Goal: Task Accomplishment & Management: Use online tool/utility

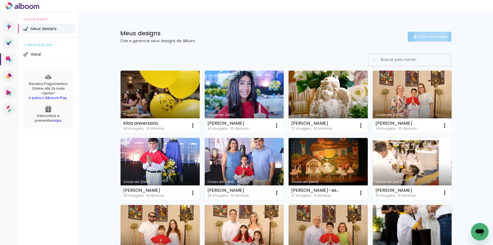
click at [428, 36] on span "Criar um design" at bounding box center [433, 37] width 29 height 4
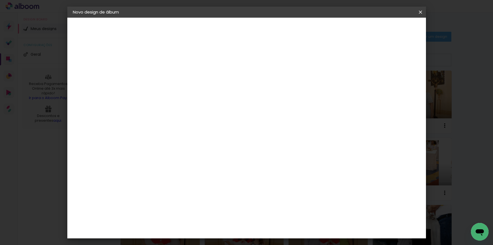
click at [163, 76] on input at bounding box center [163, 74] width 0 height 9
type input "Helena 10 anos"
type paper-input "Helena 10 anos"
click at [0, 0] on slot "Avançar" at bounding box center [0, 0] width 0 height 0
click at [193, 105] on input at bounding box center [177, 105] width 56 height 7
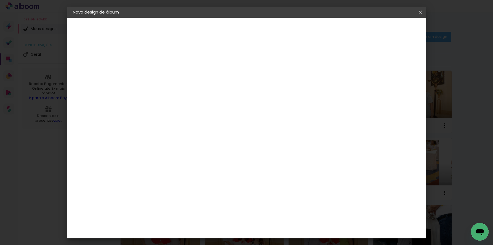
type input "pro"
type paper-input "pro"
click at [183, 150] on paper-item "Digipix Pro" at bounding box center [172, 148] width 51 height 14
click at [0, 0] on slot "Avançar" at bounding box center [0, 0] width 0 height 0
click at [191, 93] on iron-icon at bounding box center [188, 96] width 7 height 7
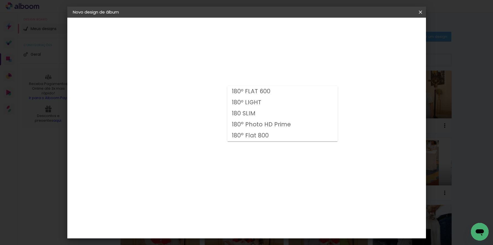
click at [0, 0] on slot "180° Flat 800" at bounding box center [0, 0] width 0 height 0
type input "180° Flat 800"
click at [200, 204] on span "21.0 × 21.0" at bounding box center [188, 211] width 26 height 15
click at [0, 0] on slot "Avançar" at bounding box center [0, 0] width 0 height 0
click at [386, 28] on span "Iniciar design" at bounding box center [373, 29] width 25 height 4
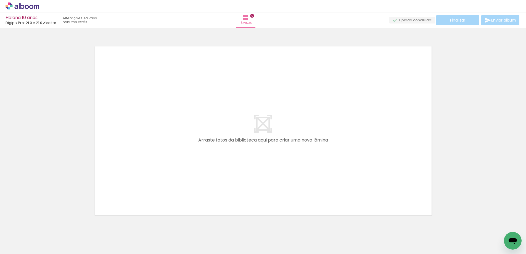
click at [329, 11] on div "› Editor de álbum" at bounding box center [263, 6] width 526 height 12
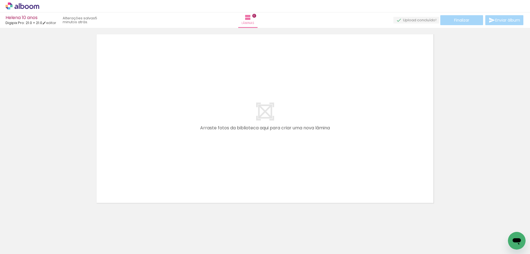
scroll to position [17, 0]
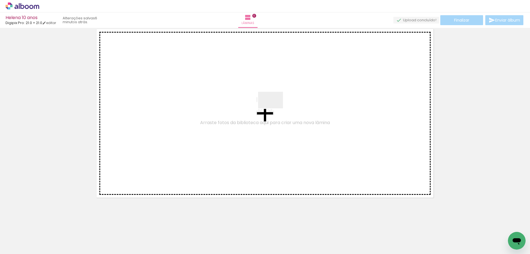
drag, startPoint x: 82, startPoint y: 215, endPoint x: 275, endPoint y: 108, distance: 220.4
click at [275, 108] on quentale-workspace at bounding box center [265, 127] width 530 height 254
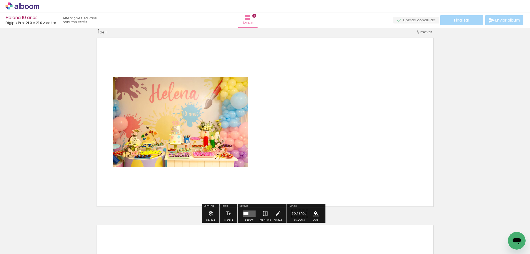
scroll to position [7, 0]
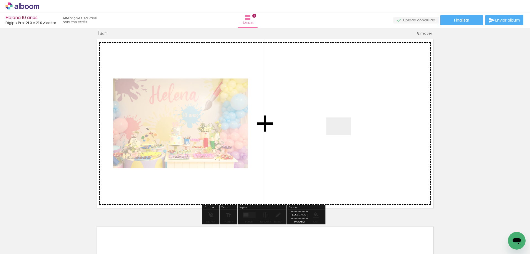
drag, startPoint x: 341, startPoint y: 188, endPoint x: 341, endPoint y: 99, distance: 89.1
click at [341, 99] on quentale-workspace at bounding box center [265, 127] width 530 height 254
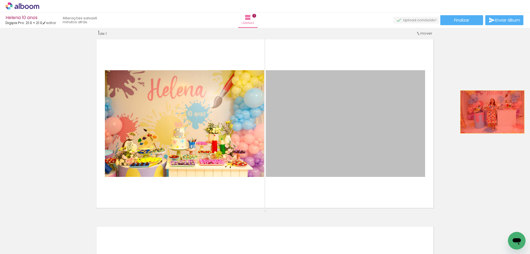
drag, startPoint x: 351, startPoint y: 110, endPoint x: 490, endPoint y: 112, distance: 139.1
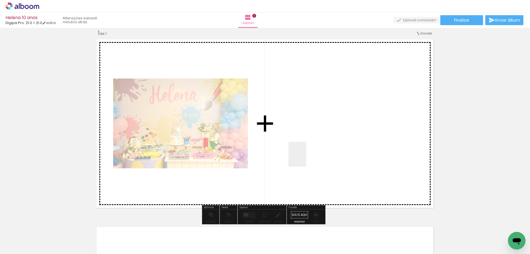
drag, startPoint x: 270, startPoint y: 236, endPoint x: 311, endPoint y: 145, distance: 99.7
click at [311, 145] on quentale-workspace at bounding box center [265, 127] width 530 height 254
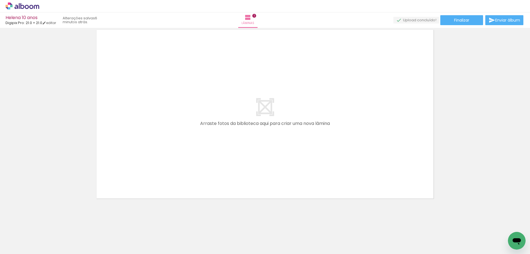
scroll to position [204, 0]
drag, startPoint x: 283, startPoint y: 213, endPoint x: 204, endPoint y: 147, distance: 103.6
click at [204, 147] on quentale-workspace at bounding box center [265, 127] width 530 height 254
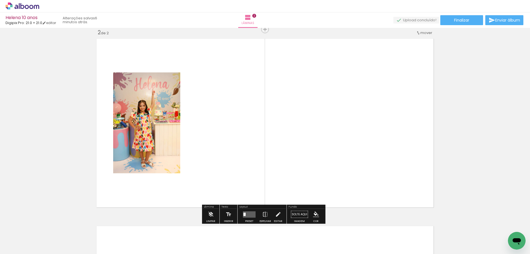
scroll to position [194, 0]
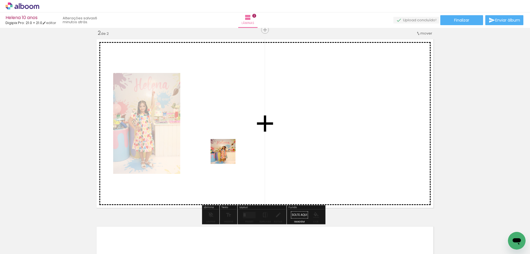
drag, startPoint x: 367, startPoint y: 236, endPoint x: 308, endPoint y: 194, distance: 72.6
click at [227, 155] on quentale-workspace at bounding box center [265, 127] width 530 height 254
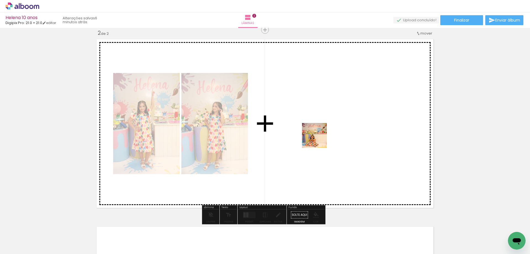
drag, startPoint x: 400, startPoint y: 239, endPoint x: 416, endPoint y: 221, distance: 23.8
click at [321, 141] on quentale-workspace at bounding box center [265, 127] width 530 height 254
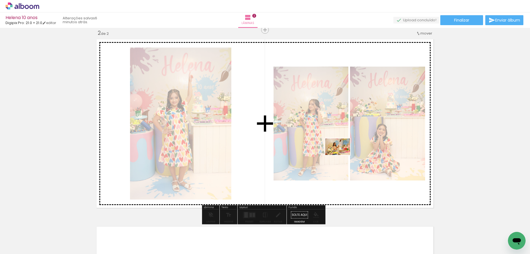
drag, startPoint x: 210, startPoint y: 239, endPoint x: 342, endPoint y: 155, distance: 156.1
click at [342, 155] on quentale-workspace at bounding box center [265, 127] width 530 height 254
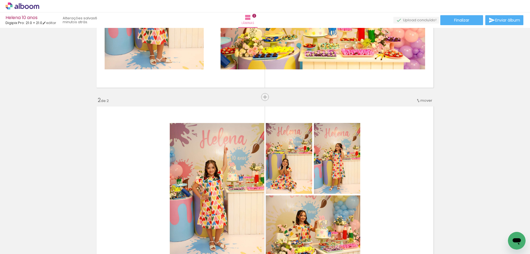
scroll to position [139, 0]
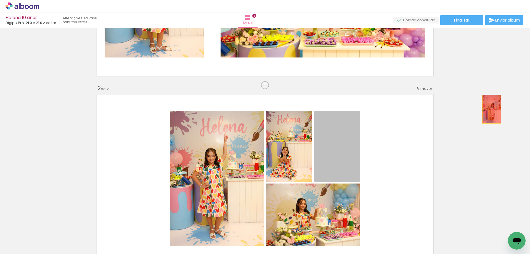
drag, startPoint x: 370, startPoint y: 142, endPoint x: 298, endPoint y: 143, distance: 72.3
click at [480, 111] on div "Inserir lâmina 1 de 2 Inserir lâmina 2 de 2" at bounding box center [265, 171] width 530 height 561
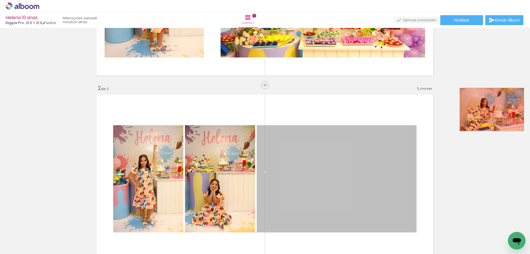
drag, startPoint x: 428, startPoint y: 136, endPoint x: 489, endPoint y: 109, distance: 66.6
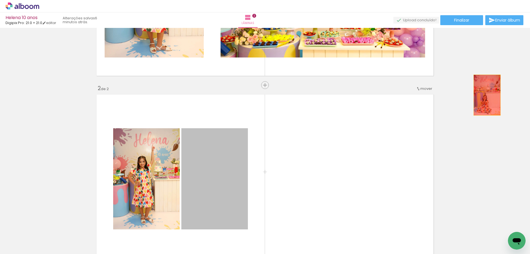
drag, startPoint x: 210, startPoint y: 174, endPoint x: 323, endPoint y: 139, distance: 118.3
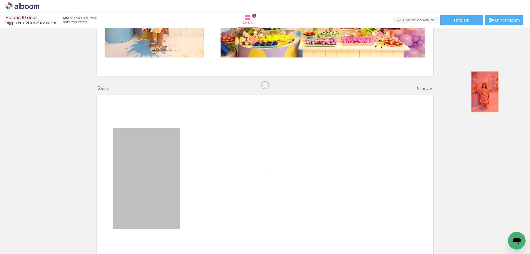
drag, startPoint x: 161, startPoint y: 168, endPoint x: 200, endPoint y: 195, distance: 47.3
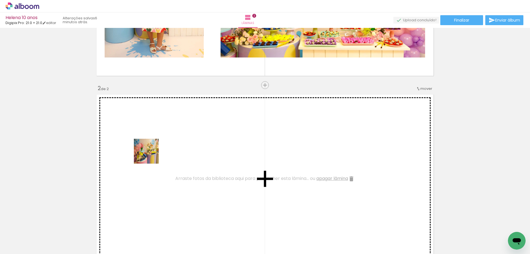
drag, startPoint x: 90, startPoint y: 237, endPoint x: 150, endPoint y: 155, distance: 101.5
click at [150, 155] on quentale-workspace at bounding box center [265, 127] width 530 height 254
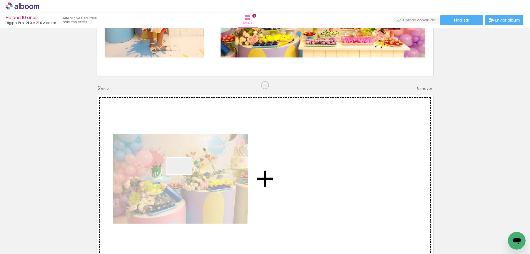
drag, startPoint x: 126, startPoint y: 230, endPoint x: 199, endPoint y: 154, distance: 106.0
click at [199, 154] on quentale-workspace at bounding box center [265, 127] width 530 height 254
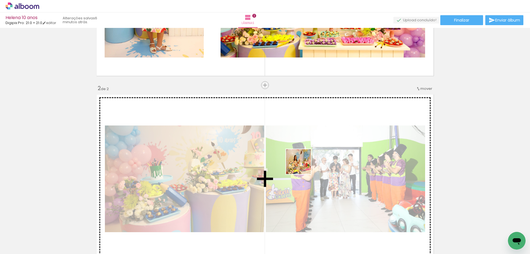
drag, startPoint x: 215, startPoint y: 236, endPoint x: 307, endPoint y: 161, distance: 118.2
click at [307, 161] on quentale-workspace at bounding box center [265, 127] width 530 height 254
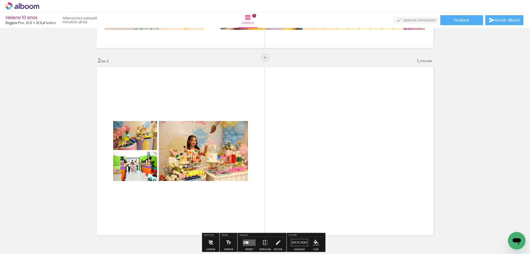
scroll to position [194, 0]
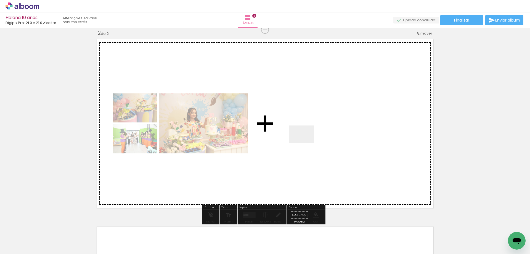
drag, startPoint x: 244, startPoint y: 238, endPoint x: 317, endPoint y: 121, distance: 138.7
click at [317, 121] on quentale-workspace at bounding box center [265, 127] width 530 height 254
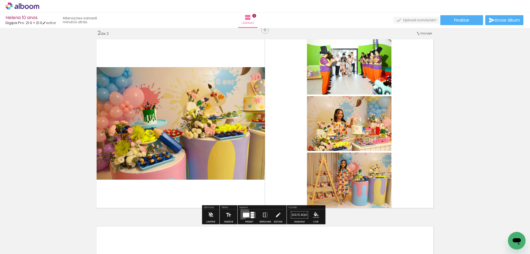
click at [242, 212] on div at bounding box center [249, 214] width 15 height 11
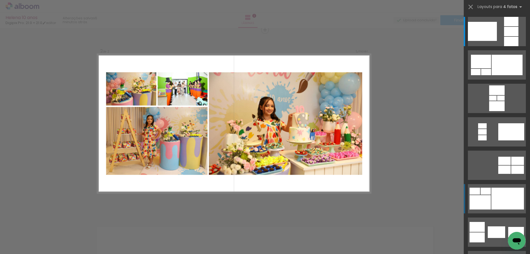
click at [493, 194] on div at bounding box center [507, 198] width 33 height 22
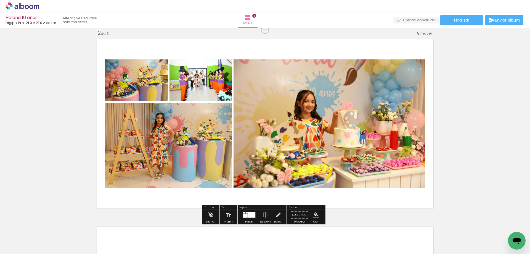
click at [183, 63] on div at bounding box center [182, 65] width 9 height 9
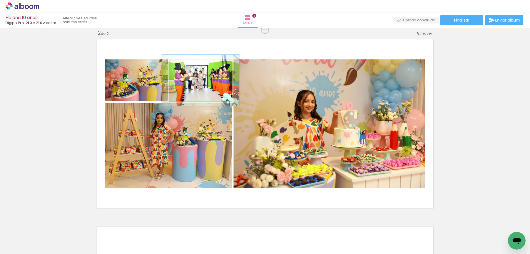
drag, startPoint x: 183, startPoint y: 63, endPoint x: 188, endPoint y: 64, distance: 4.5
type paper-slider "123"
click at [188, 64] on div at bounding box center [186, 65] width 9 height 9
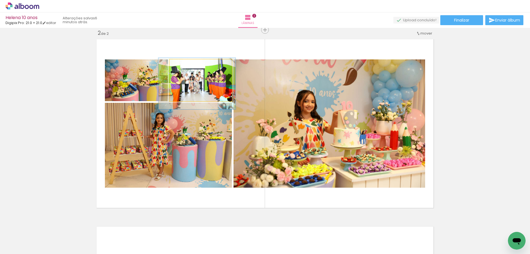
drag, startPoint x: 195, startPoint y: 79, endPoint x: 191, endPoint y: 82, distance: 4.9
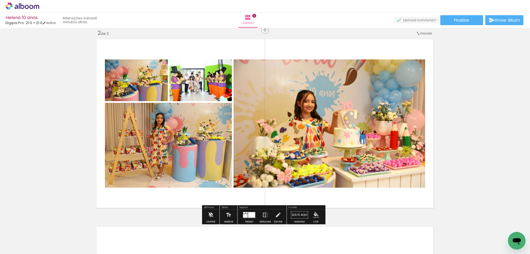
click at [467, 90] on div "Inserir lâmina 1 de 2 Inserir lâmina 2 de 2" at bounding box center [265, 116] width 530 height 561
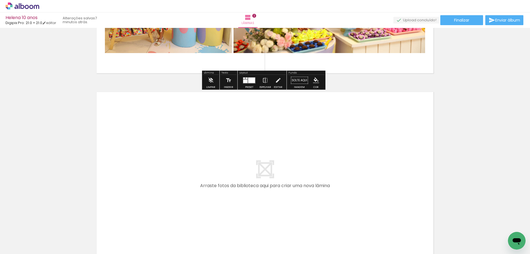
scroll to position [332, 0]
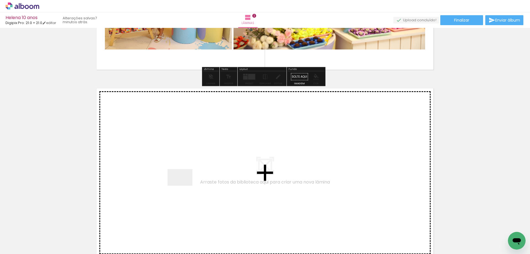
drag, startPoint x: 150, startPoint y: 238, endPoint x: 188, endPoint y: 231, distance: 39.1
click at [185, 180] on quentale-workspace at bounding box center [265, 127] width 530 height 254
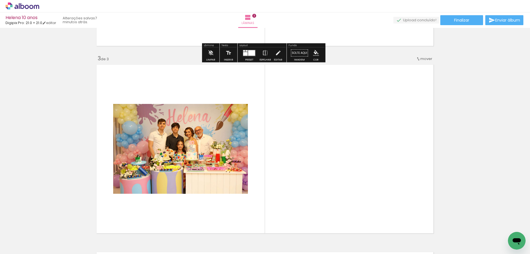
scroll to position [381, 0]
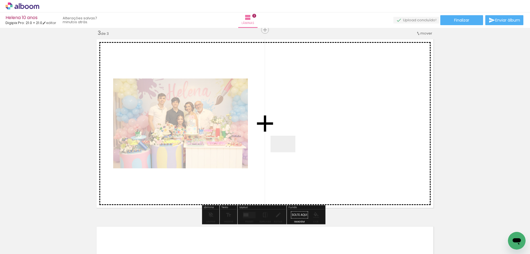
drag, startPoint x: 185, startPoint y: 236, endPoint x: 334, endPoint y: 111, distance: 193.9
click at [334, 111] on quentale-workspace at bounding box center [265, 127] width 530 height 254
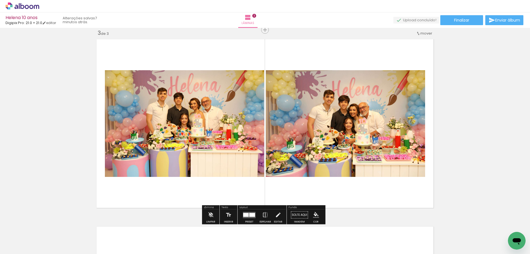
click at [249, 213] on div at bounding box center [252, 214] width 6 height 4
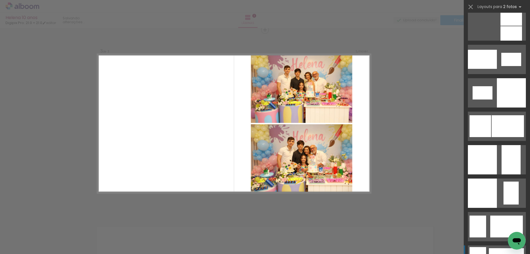
scroll to position [690, 0]
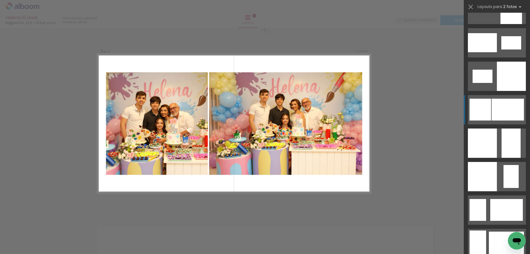
click at [493, 108] on div at bounding box center [507, 109] width 32 height 22
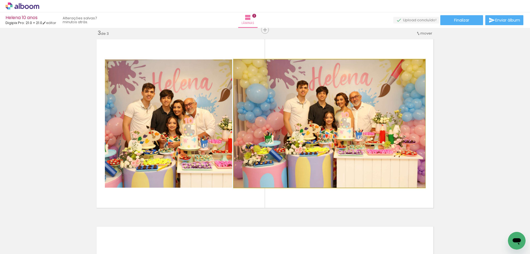
click at [386, 91] on quentale-photo at bounding box center [329, 123] width 191 height 128
click at [421, 120] on quentale-photo at bounding box center [329, 123] width 191 height 128
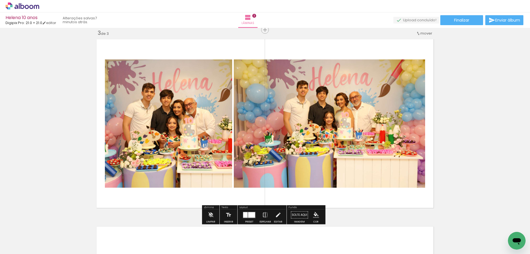
click at [421, 123] on quentale-photo at bounding box center [329, 123] width 191 height 128
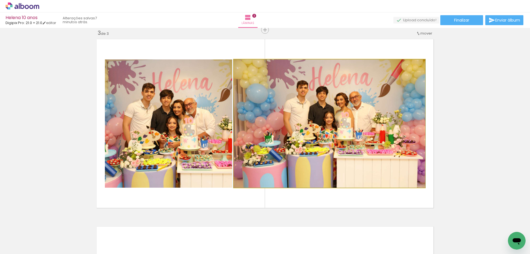
click at [421, 123] on quentale-photo at bounding box center [329, 123] width 191 height 128
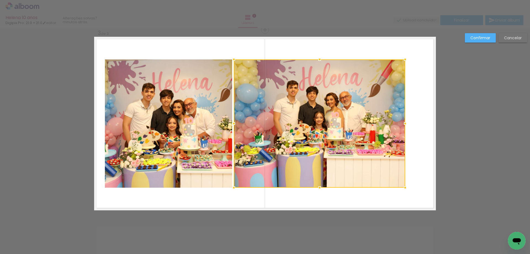
drag, startPoint x: 422, startPoint y: 123, endPoint x: 396, endPoint y: 123, distance: 26.2
click at [399, 123] on div at bounding box center [404, 123] width 11 height 11
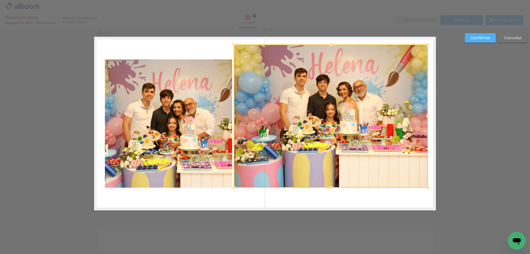
drag, startPoint x: 395, startPoint y: 58, endPoint x: 420, endPoint y: 56, distance: 25.5
click at [423, 45] on div at bounding box center [427, 44] width 11 height 11
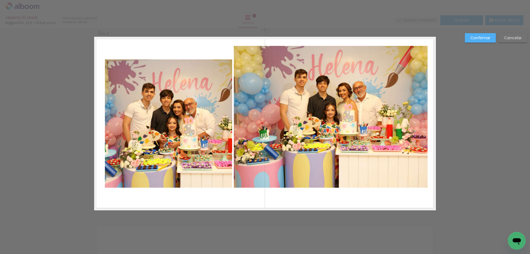
click at [337, 181] on quentale-photo at bounding box center [331, 117] width 194 height 142
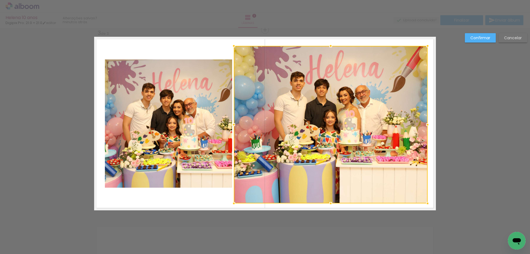
drag, startPoint x: 327, startPoint y: 186, endPoint x: 328, endPoint y: 202, distance: 15.7
click at [328, 202] on div at bounding box center [330, 203] width 11 height 11
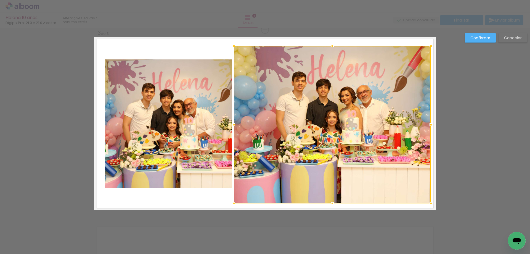
drag, startPoint x: 425, startPoint y: 126, endPoint x: 428, endPoint y: 125, distance: 3.3
click at [428, 125] on div at bounding box center [430, 124] width 11 height 11
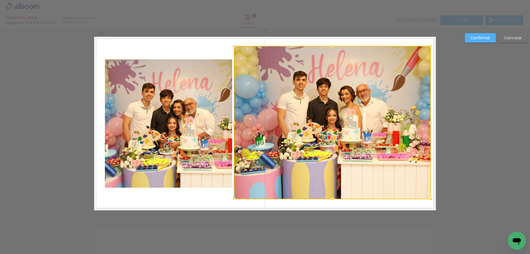
drag, startPoint x: 331, startPoint y: 202, endPoint x: 333, endPoint y: 198, distance: 4.8
click at [333, 198] on div at bounding box center [332, 198] width 11 height 11
click at [0, 0] on slot "Confirmar" at bounding box center [0, 0] width 0 height 0
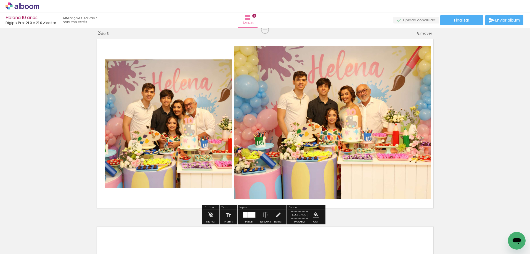
click at [461, 58] on div "Inserir lâmina 1 de 3 Inserir lâmina 2 de 3 Inserir lâmina 3 de 3" at bounding box center [265, 23] width 530 height 748
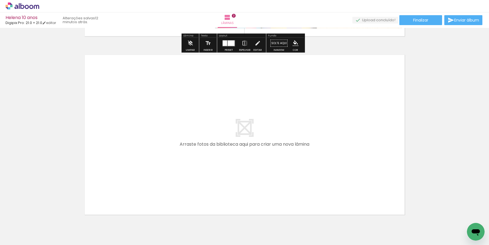
scroll to position [553, 0]
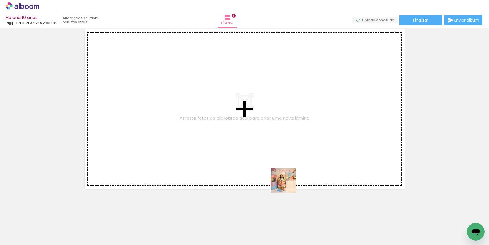
drag, startPoint x: 305, startPoint y: 228, endPoint x: 330, endPoint y: 211, distance: 30.5
click at [271, 150] on quentale-workspace at bounding box center [244, 122] width 489 height 245
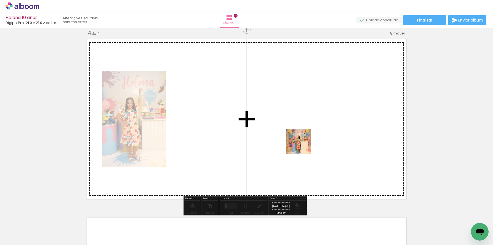
drag, startPoint x: 339, startPoint y: 229, endPoint x: 295, endPoint y: 129, distance: 109.2
click at [295, 129] on quentale-workspace at bounding box center [246, 122] width 493 height 245
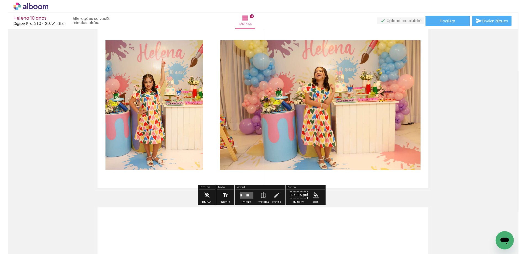
scroll to position [570, 0]
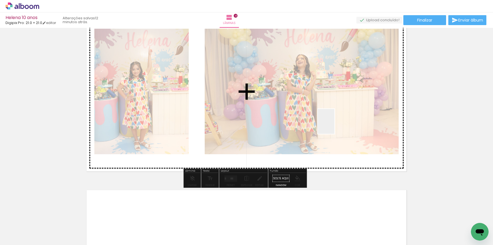
drag, startPoint x: 371, startPoint y: 230, endPoint x: 396, endPoint y: 181, distance: 54.9
click at [332, 118] on quentale-workspace at bounding box center [246, 122] width 493 height 245
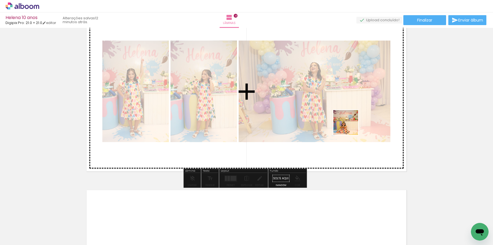
drag, startPoint x: 397, startPoint y: 225, endPoint x: 350, endPoint y: 127, distance: 109.3
click at [350, 127] on quentale-workspace at bounding box center [246, 122] width 493 height 245
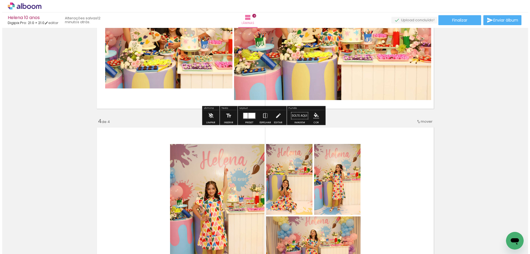
scroll to position [515, 0]
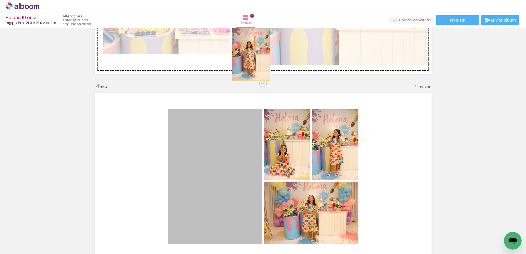
drag, startPoint x: 219, startPoint y: 181, endPoint x: 249, endPoint y: 54, distance: 130.8
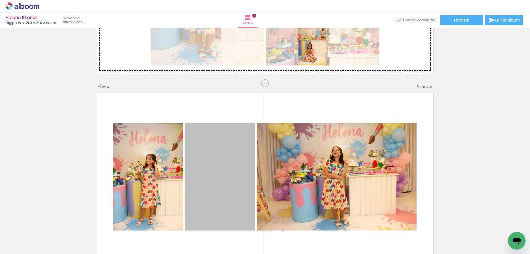
drag, startPoint x: 220, startPoint y: 203, endPoint x: 310, endPoint y: 43, distance: 183.6
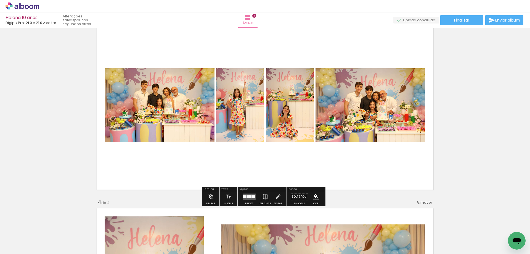
scroll to position [377, 0]
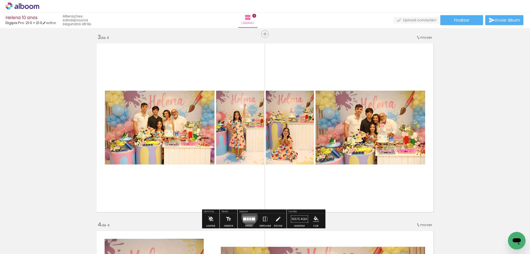
click at [248, 217] on quentale-layouter at bounding box center [249, 218] width 13 height 6
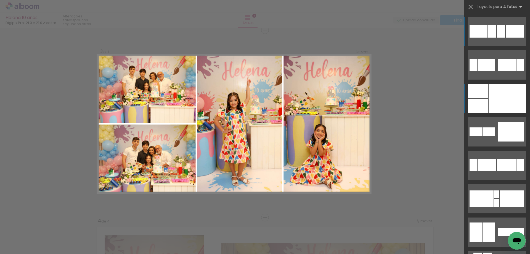
scroll to position [381, 0]
click at [483, 99] on div at bounding box center [478, 105] width 20 height 14
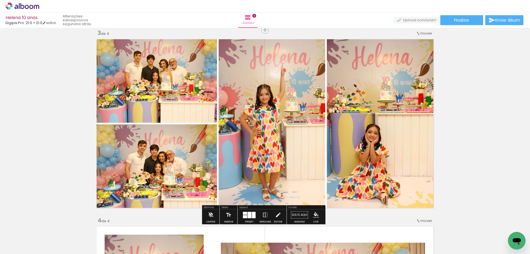
drag, startPoint x: 251, startPoint y: 215, endPoint x: 403, endPoint y: 166, distance: 159.7
click at [252, 215] on div at bounding box center [254, 214] width 4 height 6
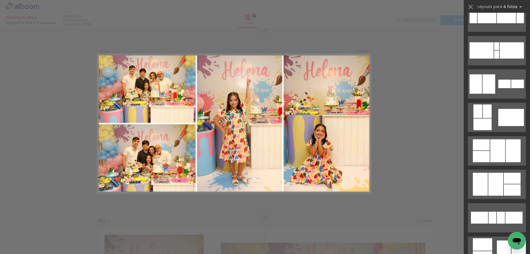
scroll to position [150, 0]
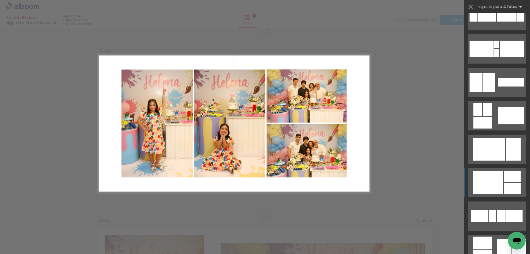
click at [493, 185] on div at bounding box center [495, 182] width 15 height 23
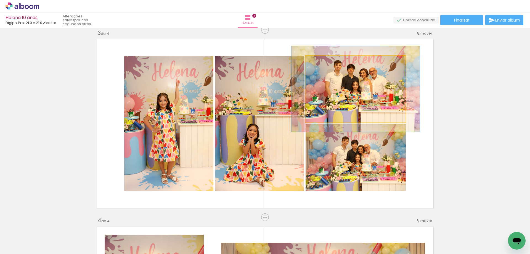
drag, startPoint x: 316, startPoint y: 62, endPoint x: 322, endPoint y: 61, distance: 5.3
type paper-slider "128"
click at [322, 61] on div at bounding box center [323, 61] width 5 height 5
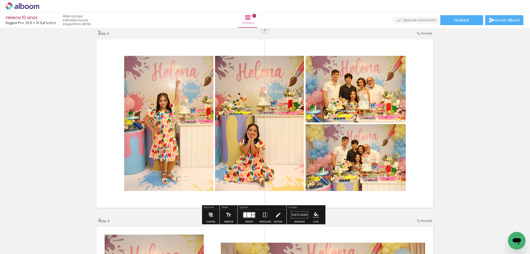
scroll to position [379, 0]
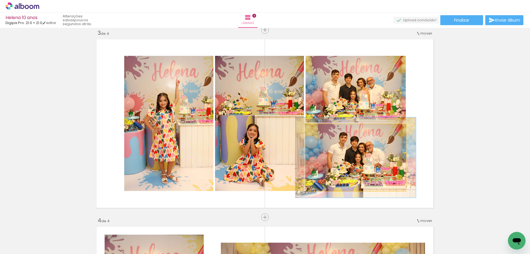
drag, startPoint x: 317, startPoint y: 129, endPoint x: 321, endPoint y: 130, distance: 4.2
type paper-slider "122"
click at [321, 130] on div at bounding box center [322, 129] width 5 height 5
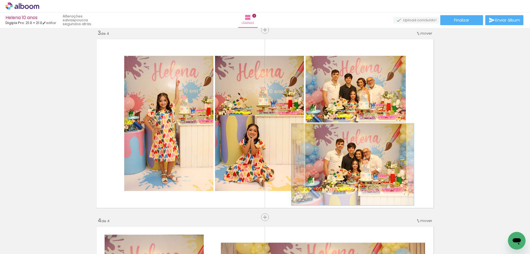
drag, startPoint x: 358, startPoint y: 154, endPoint x: 354, endPoint y: 160, distance: 7.0
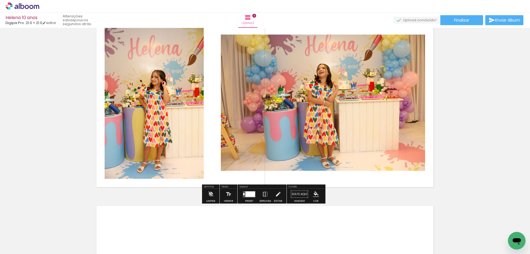
scroll to position [602, 0]
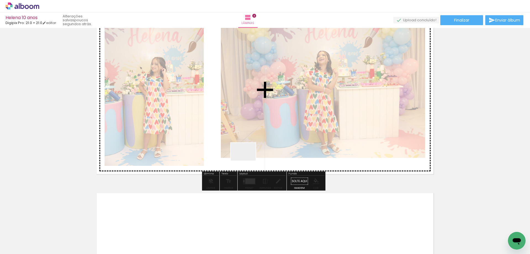
drag, startPoint x: 207, startPoint y: 233, endPoint x: 251, endPoint y: 152, distance: 91.7
click at [251, 152] on quentale-workspace at bounding box center [265, 127] width 530 height 254
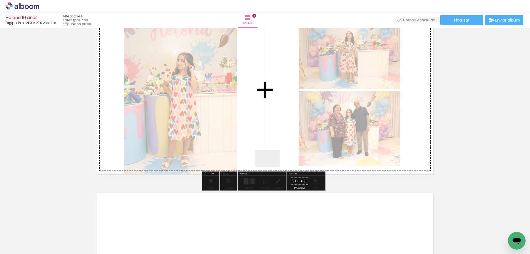
drag, startPoint x: 242, startPoint y: 228, endPoint x: 279, endPoint y: 149, distance: 88.0
click at [279, 149] on quentale-workspace at bounding box center [265, 127] width 530 height 254
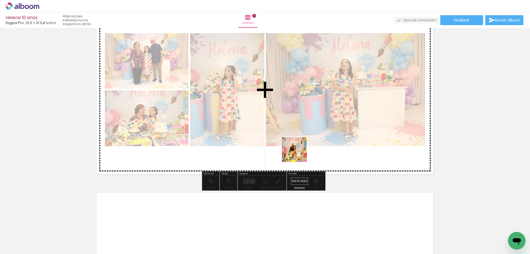
drag, startPoint x: 271, startPoint y: 235, endPoint x: 299, endPoint y: 153, distance: 86.5
click at [299, 153] on quentale-workspace at bounding box center [265, 127] width 530 height 254
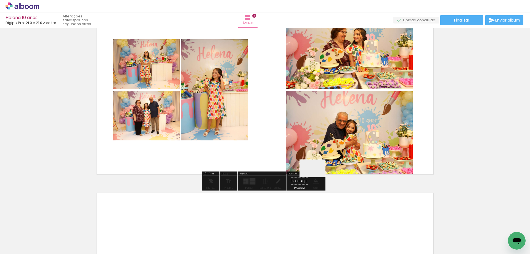
drag, startPoint x: 308, startPoint y: 221, endPoint x: 318, endPoint y: 149, distance: 73.0
click at [318, 149] on quentale-workspace at bounding box center [265, 127] width 530 height 254
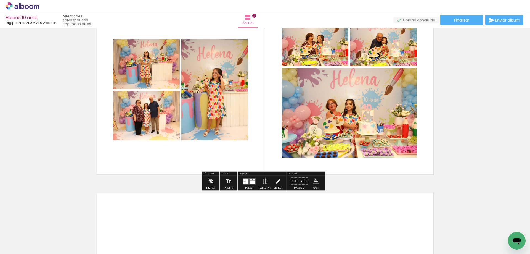
click at [243, 180] on div at bounding box center [244, 179] width 2 height 2
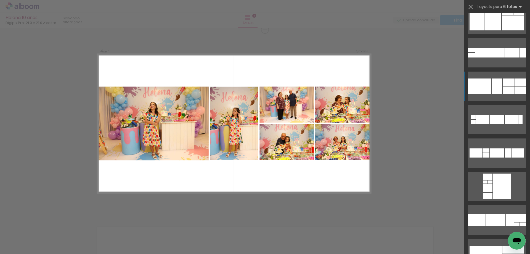
scroll to position [855, 0]
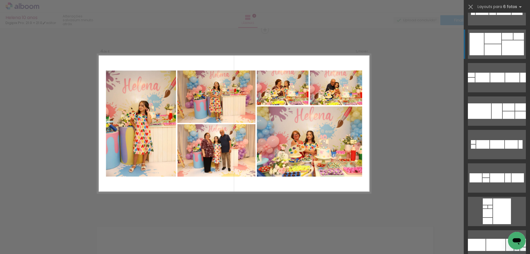
click at [484, 36] on div at bounding box center [492, 38] width 17 height 11
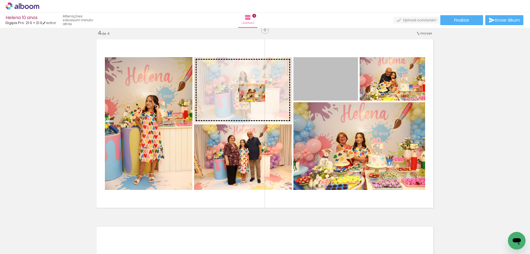
drag, startPoint x: 332, startPoint y: 85, endPoint x: 250, endPoint y: 93, distance: 82.3
click at [0, 0] on slot at bounding box center [0, 0] width 0 height 0
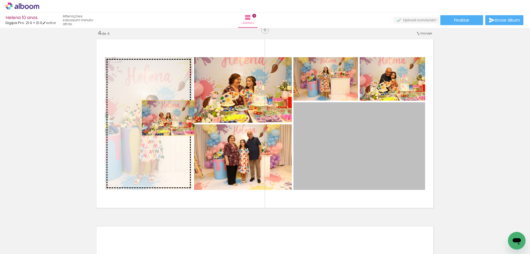
drag, startPoint x: 389, startPoint y: 138, endPoint x: 166, endPoint y: 118, distance: 223.6
click at [0, 0] on slot at bounding box center [0, 0] width 0 height 0
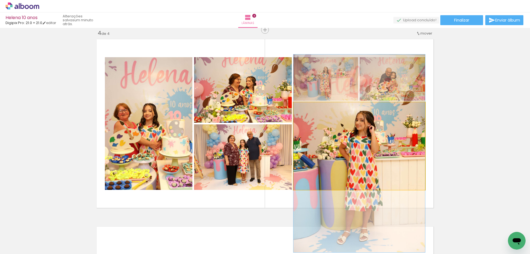
drag, startPoint x: 380, startPoint y: 134, endPoint x: 388, endPoint y: 141, distance: 10.9
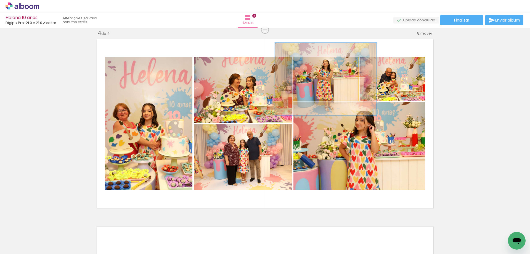
drag, startPoint x: 302, startPoint y: 60, endPoint x: 313, endPoint y: 60, distance: 11.0
click at [313, 60] on div at bounding box center [317, 62] width 9 height 9
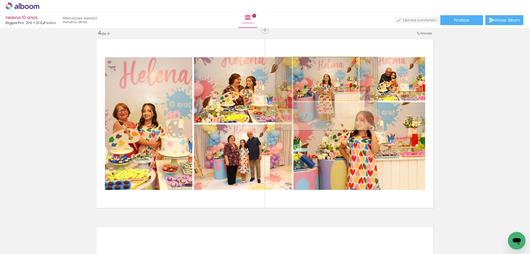
drag, startPoint x: 323, startPoint y: 83, endPoint x: 328, endPoint y: 90, distance: 9.0
click at [320, 62] on div at bounding box center [319, 62] width 9 height 9
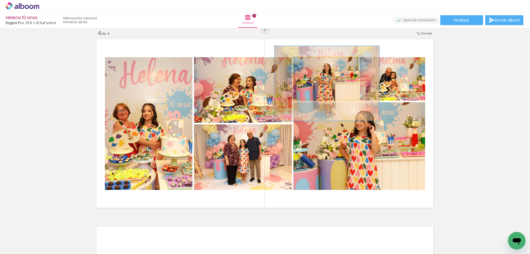
drag, startPoint x: 327, startPoint y: 80, endPoint x: 327, endPoint y: 70, distance: 10.2
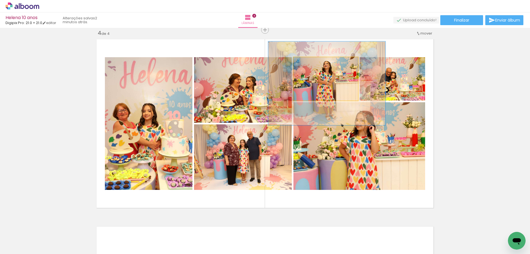
drag, startPoint x: 318, startPoint y: 63, endPoint x: 322, endPoint y: 63, distance: 4.1
type paper-slider "181"
click at [322, 63] on div at bounding box center [323, 62] width 5 height 5
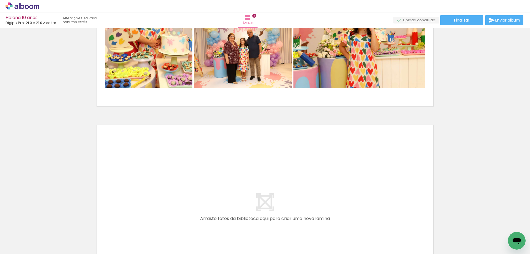
scroll to position [679, 0]
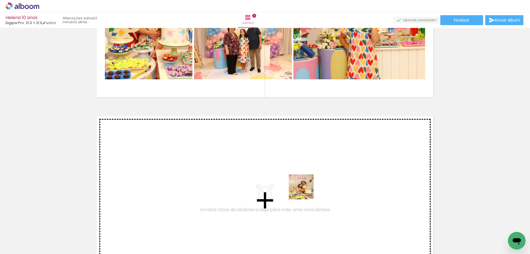
drag, startPoint x: 334, startPoint y: 235, endPoint x: 368, endPoint y: 237, distance: 33.7
click at [305, 191] on quentale-workspace at bounding box center [265, 127] width 530 height 254
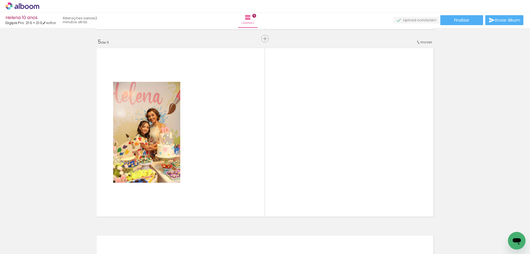
scroll to position [755, 0]
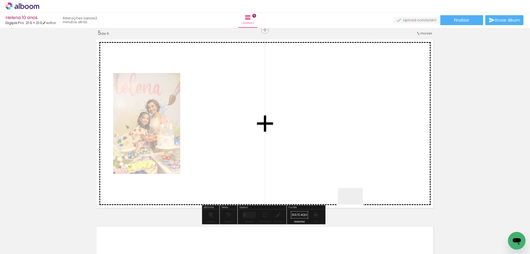
drag, startPoint x: 367, startPoint y: 238, endPoint x: 341, endPoint y: 170, distance: 72.7
click at [341, 170] on quentale-workspace at bounding box center [265, 127] width 530 height 254
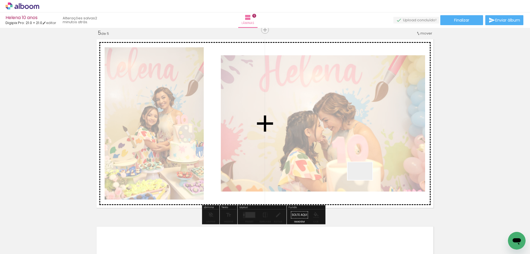
drag, startPoint x: 394, startPoint y: 231, endPoint x: 389, endPoint y: 201, distance: 31.0
click at [361, 174] on quentale-workspace at bounding box center [265, 127] width 530 height 254
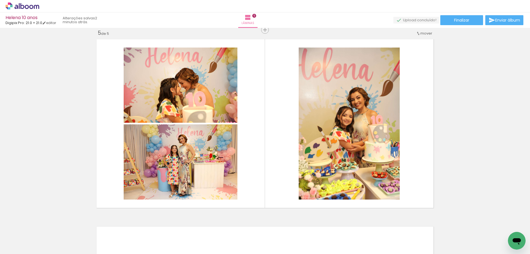
scroll to position [0, 409]
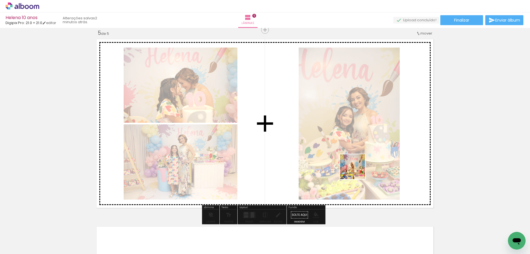
drag, startPoint x: 389, startPoint y: 232, endPoint x: 356, endPoint y: 171, distance: 69.2
click at [356, 171] on quentale-workspace at bounding box center [265, 127] width 530 height 254
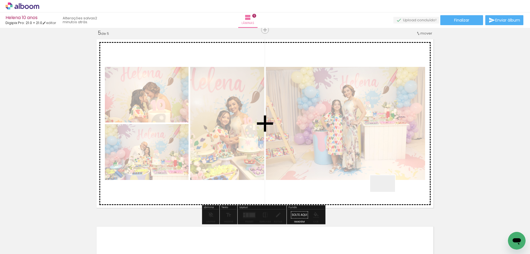
drag, startPoint x: 424, startPoint y: 233, endPoint x: 351, endPoint y: 156, distance: 106.2
click at [351, 156] on quentale-workspace at bounding box center [265, 127] width 530 height 254
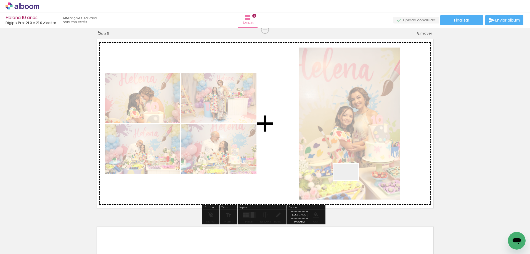
drag, startPoint x: 357, startPoint y: 234, endPoint x: 344, endPoint y: 149, distance: 86.2
click at [344, 149] on quentale-workspace at bounding box center [265, 127] width 530 height 254
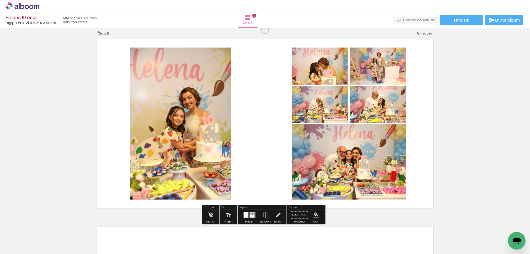
click at [248, 214] on quentale-layouter at bounding box center [249, 214] width 13 height 6
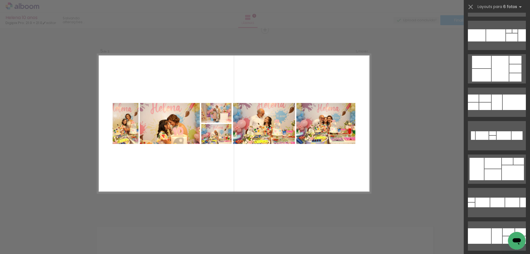
scroll to position [717, 0]
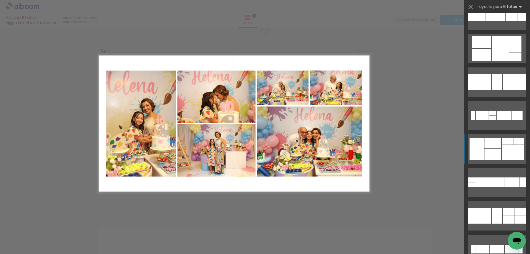
click at [491, 142] on div at bounding box center [492, 142] width 17 height 11
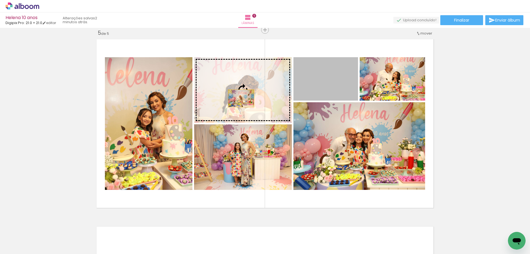
drag, startPoint x: 334, startPoint y: 81, endPoint x: 239, endPoint y: 98, distance: 96.7
click at [0, 0] on slot at bounding box center [0, 0] width 0 height 0
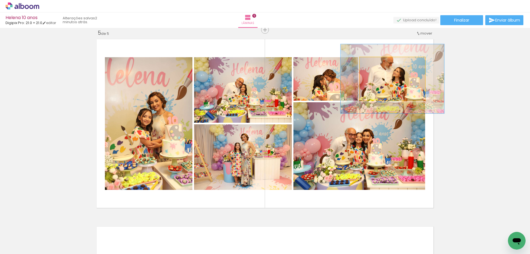
drag, startPoint x: 376, startPoint y: 63, endPoint x: 391, endPoint y: 70, distance: 16.7
type paper-slider "160"
click at [385, 63] on div at bounding box center [383, 62] width 22 height 9
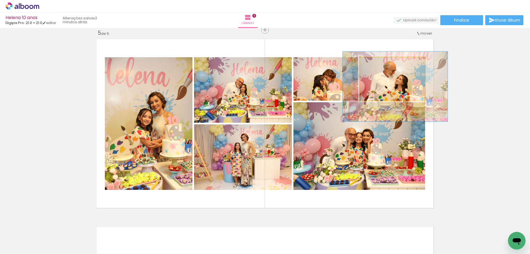
drag, startPoint x: 402, startPoint y: 85, endPoint x: 403, endPoint y: 90, distance: 5.8
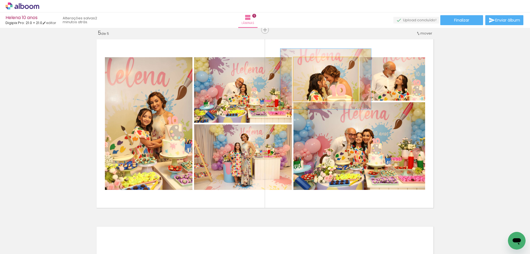
drag, startPoint x: 304, startPoint y: 62, endPoint x: 311, endPoint y: 62, distance: 7.5
type paper-slider "139"
click at [311, 62] on div at bounding box center [313, 62] width 5 height 5
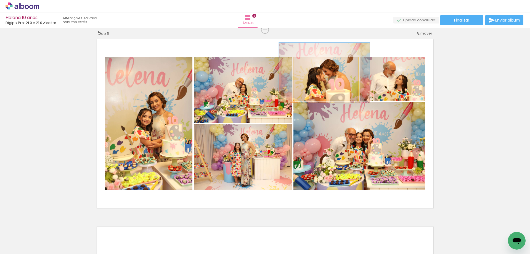
drag, startPoint x: 334, startPoint y: 87, endPoint x: 333, endPoint y: 81, distance: 6.2
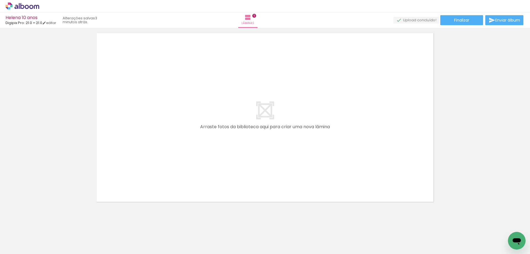
scroll to position [953, 0]
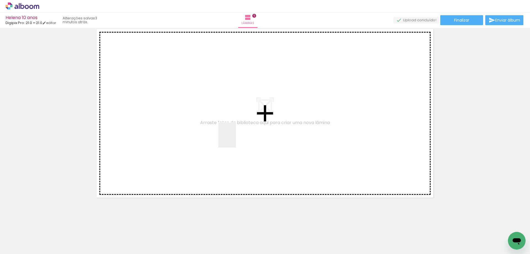
drag, startPoint x: 230, startPoint y: 233, endPoint x: 255, endPoint y: 214, distance: 31.5
click at [235, 139] on quentale-workspace at bounding box center [265, 127] width 530 height 254
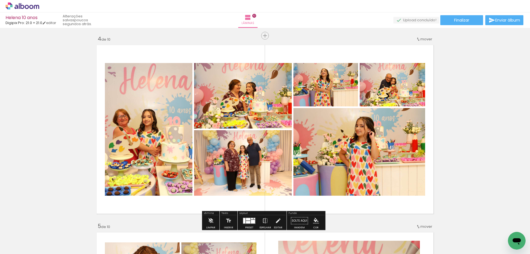
scroll to position [562, 0]
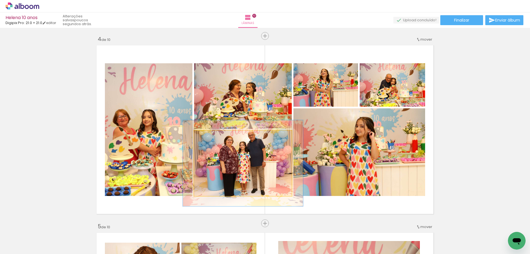
drag, startPoint x: 207, startPoint y: 135, endPoint x: 211, endPoint y: 135, distance: 4.4
click at [211, 135] on div at bounding box center [211, 136] width 9 height 9
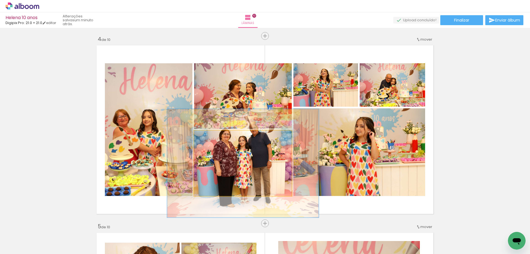
drag, startPoint x: 207, startPoint y: 135, endPoint x: 241, endPoint y: 149, distance: 36.8
type paper-slider "159"
click at [215, 135] on div at bounding box center [218, 136] width 9 height 9
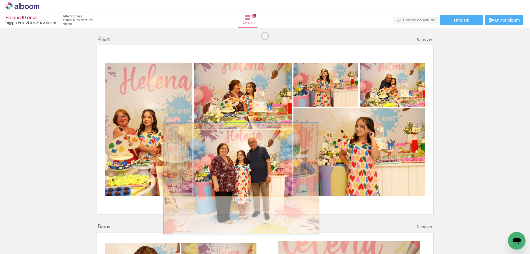
drag, startPoint x: 262, startPoint y: 155, endPoint x: 260, endPoint y: 171, distance: 15.3
click at [260, 170] on quentale-photo at bounding box center [243, 162] width 98 height 65
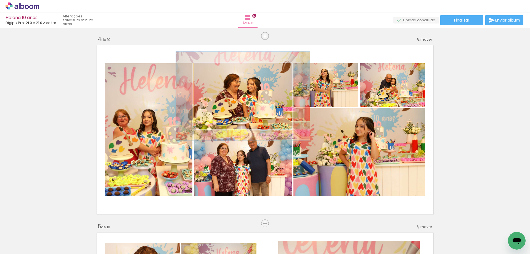
drag, startPoint x: 207, startPoint y: 69, endPoint x: 305, endPoint y: 69, distance: 97.7
type paper-slider "138"
click at [214, 69] on div at bounding box center [213, 69] width 9 height 9
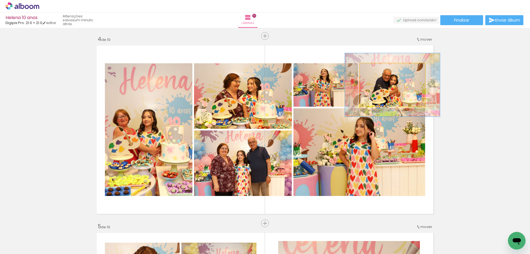
drag, startPoint x: 374, startPoint y: 68, endPoint x: 381, endPoint y: 67, distance: 7.7
type paper-slider "145"
click at [381, 67] on div at bounding box center [381, 69] width 9 height 9
drag, startPoint x: 399, startPoint y: 82, endPoint x: 396, endPoint y: 80, distance: 3.5
click at [398, 82] on quentale-photo at bounding box center [391, 84] width 65 height 43
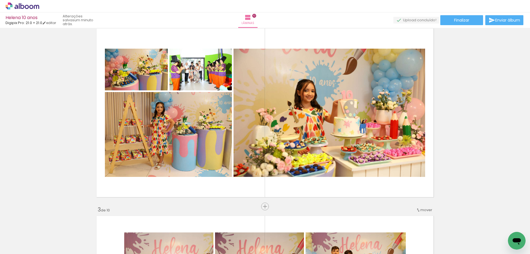
scroll to position [204, 0]
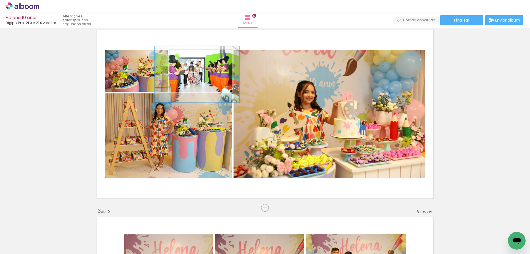
type paper-slider "135"
click at [187, 56] on div at bounding box center [189, 55] width 5 height 5
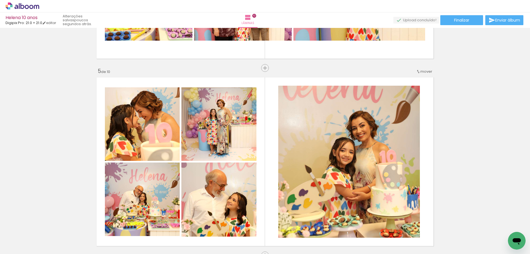
scroll to position [579, 0]
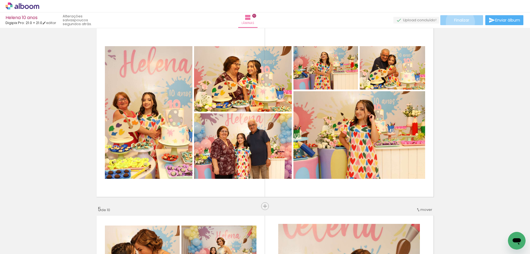
click at [458, 22] on span "Finalizar" at bounding box center [461, 20] width 15 height 4
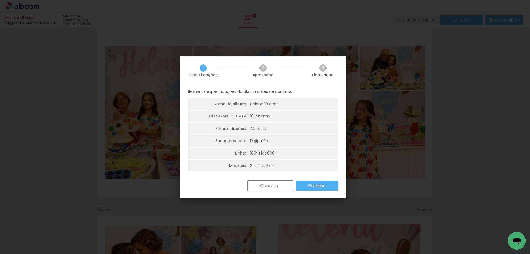
click at [302, 186] on paper-button "Próximo" at bounding box center [316, 185] width 42 height 10
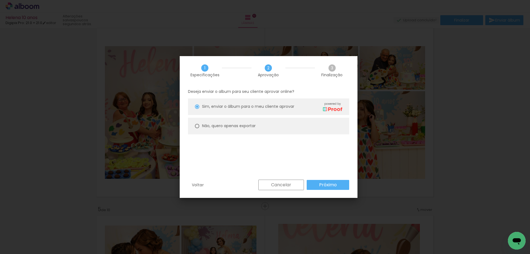
click at [0, 0] on slot "Não, quero apenas exportar" at bounding box center [0, 0] width 0 height 0
type paper-radio-button "on"
click at [0, 0] on slot "Próximo" at bounding box center [0, 0] width 0 height 0
type input "Alta, 300 DPI"
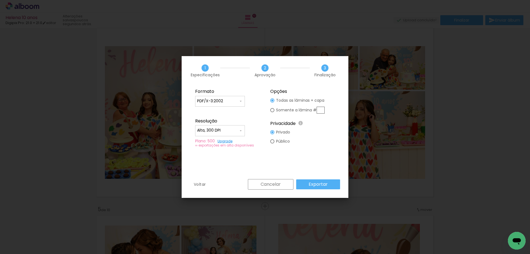
scroll to position [379, 0]
click at [230, 103] on input "PDF/X-3:2002" at bounding box center [217, 101] width 41 height 6
click at [0, 0] on slot "JPG" at bounding box center [0, 0] width 0 height 0
type input "JPG"
click at [309, 186] on paper-button "Exportar" at bounding box center [318, 184] width 44 height 10
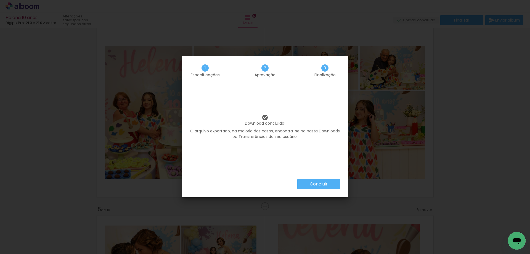
scroll to position [379, 0]
drag, startPoint x: 311, startPoint y: 183, endPoint x: 311, endPoint y: 179, distance: 4.2
click at [0, 0] on slot "Concluir" at bounding box center [0, 0] width 0 height 0
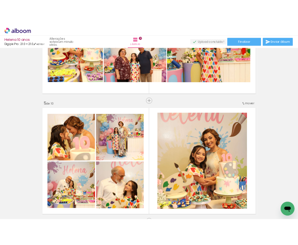
scroll to position [477, 0]
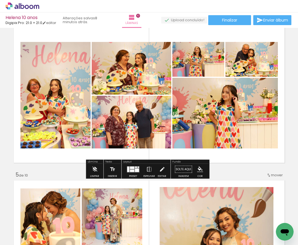
scroll to position [387, 0]
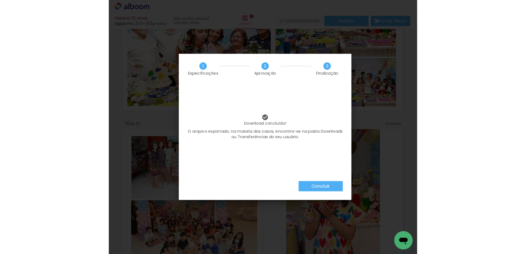
scroll to position [387, 0]
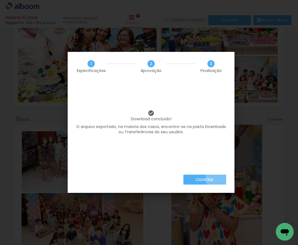
click at [222, 178] on paper-button "Concluir" at bounding box center [204, 180] width 43 height 10
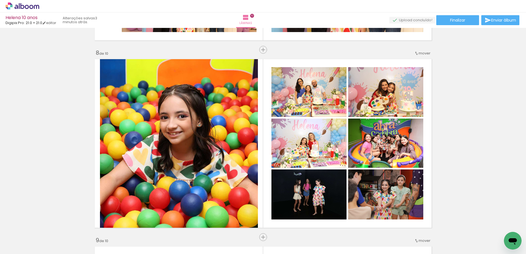
scroll to position [1570, 0]
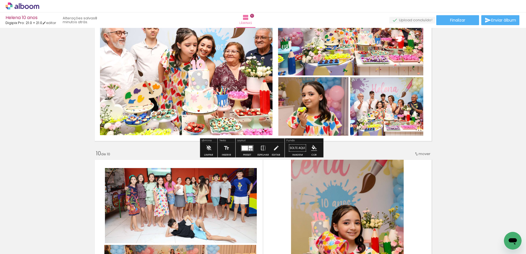
scroll to position [379, 0]
